Goal: Transaction & Acquisition: Purchase product/service

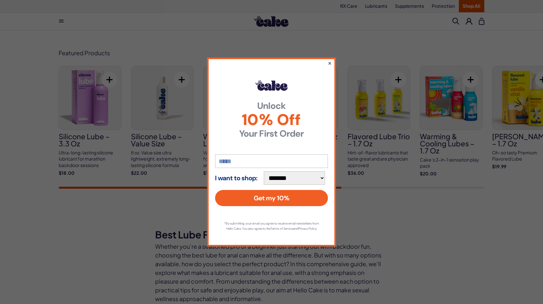
click at [330, 59] on button "×" at bounding box center [330, 63] width 4 height 8
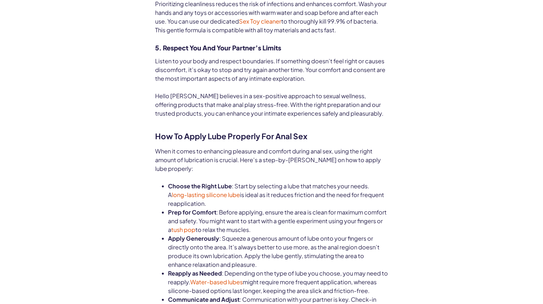
scroll to position [1691, 0]
click at [196, 225] on link "tush pop" at bounding box center [183, 228] width 24 height 7
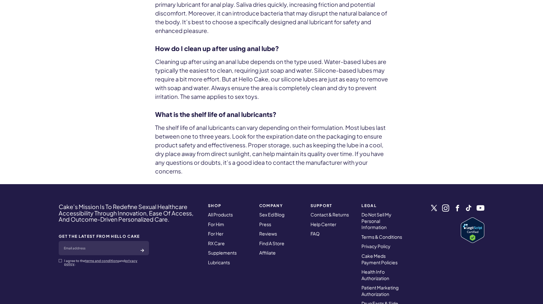
scroll to position [2388, 0]
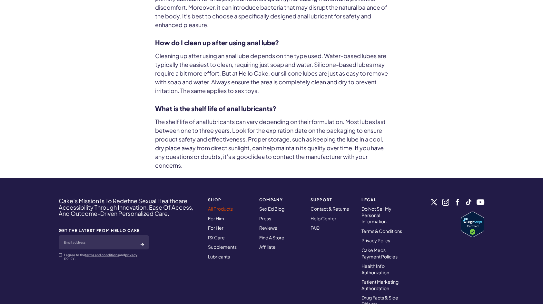
click at [224, 206] on link "All Products" at bounding box center [220, 209] width 25 height 6
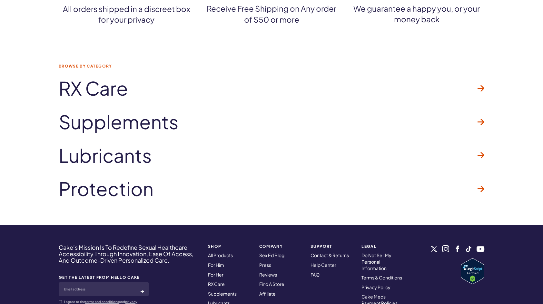
scroll to position [3334, 0]
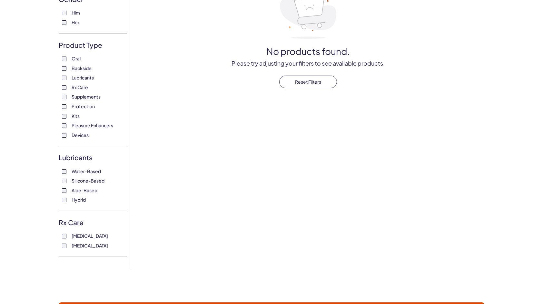
scroll to position [103, 0]
